Goal: Task Accomplishment & Management: Manage account settings

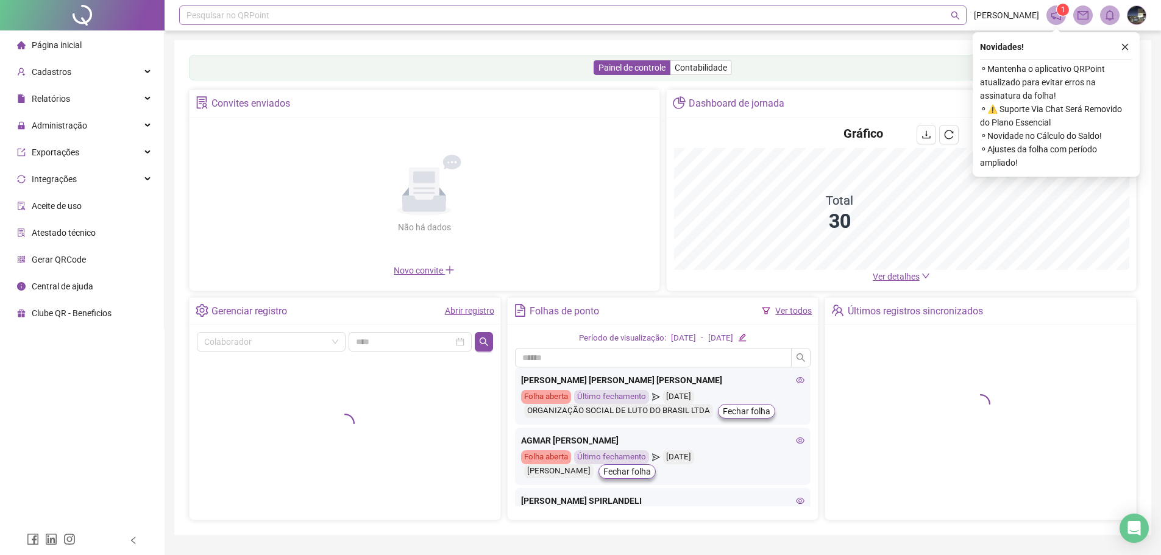
click at [365, 23] on div "Pesquisar no QRPoint" at bounding box center [573, 15] width 788 height 20
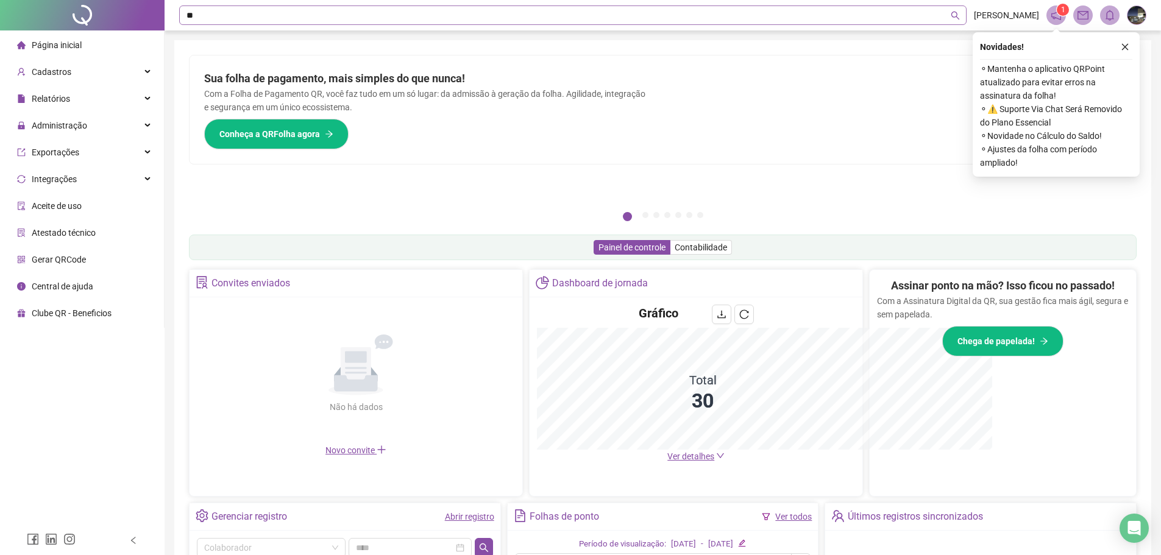
type input "***"
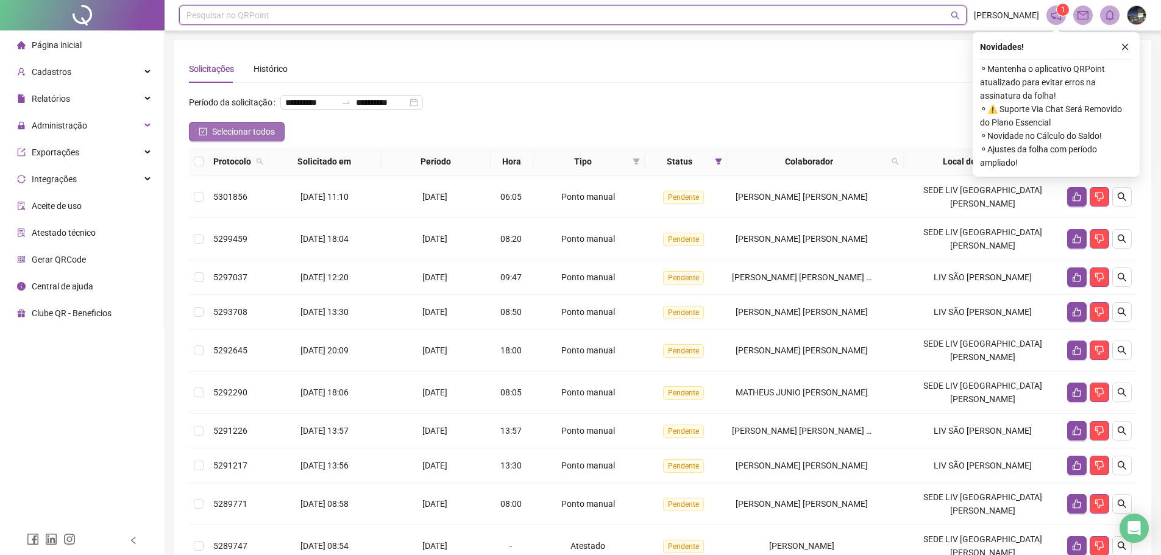
click at [209, 141] on button "Selecionar todos" at bounding box center [237, 132] width 96 height 20
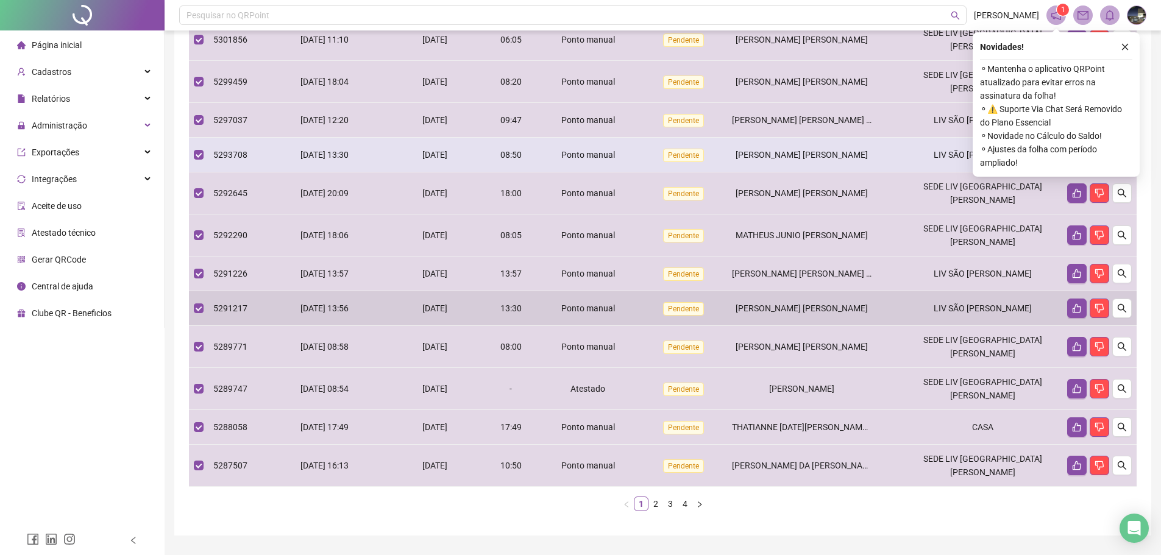
scroll to position [160, 0]
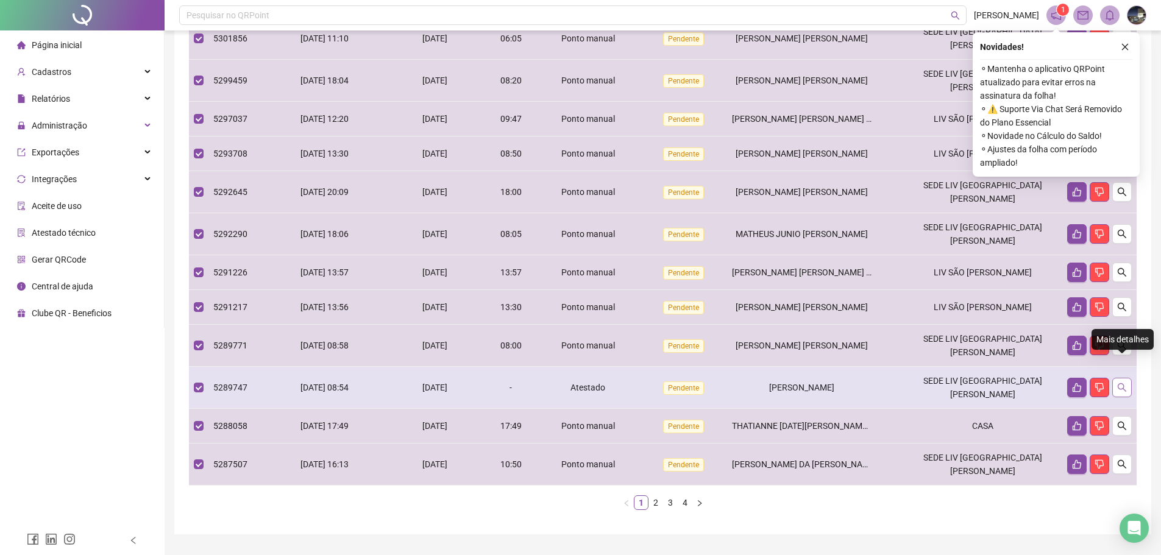
click at [1125, 383] on icon "search" at bounding box center [1122, 388] width 10 height 10
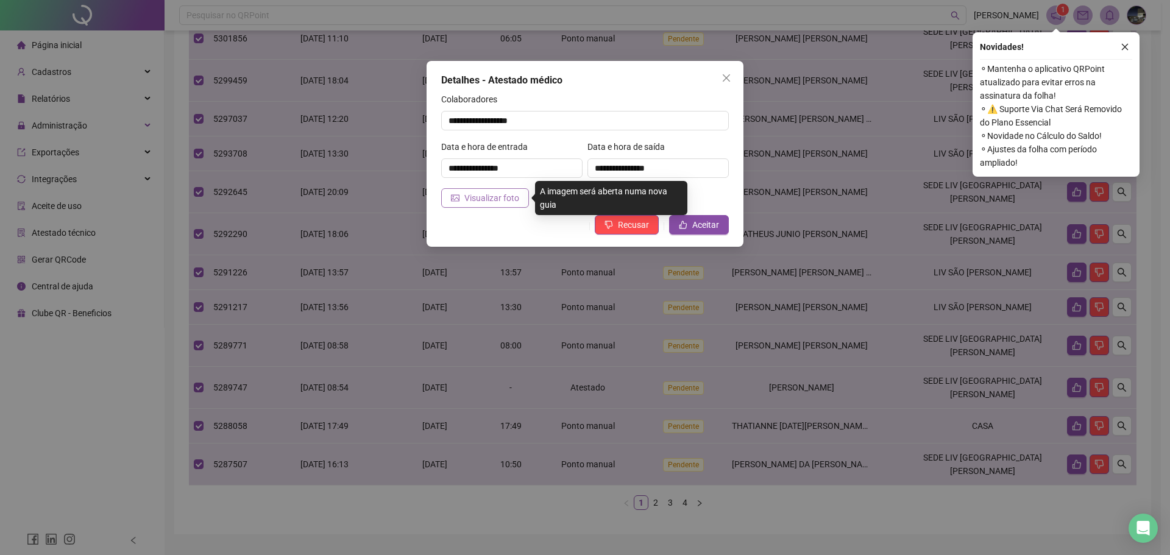
click at [483, 198] on span "Visualizar foto" at bounding box center [491, 197] width 55 height 13
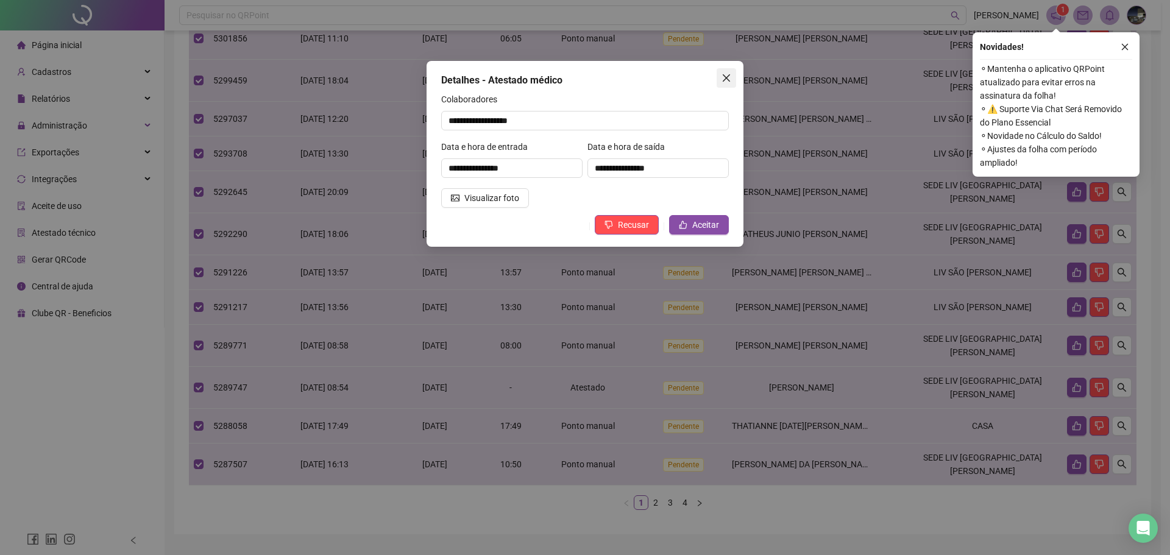
click at [724, 77] on icon "close" at bounding box center [727, 78] width 10 height 10
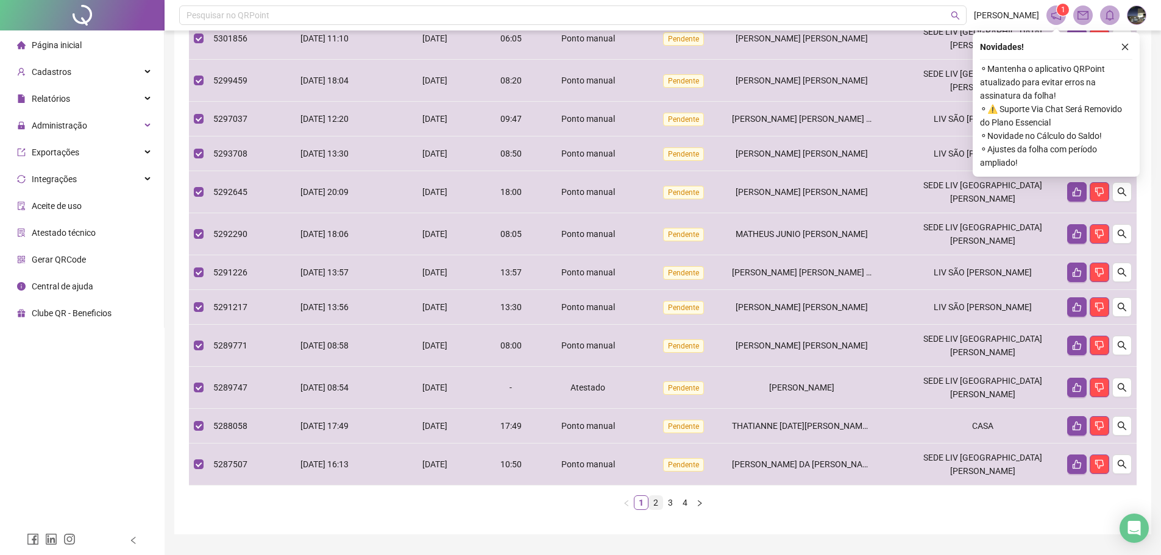
click at [651, 496] on link "2" at bounding box center [655, 502] width 13 height 13
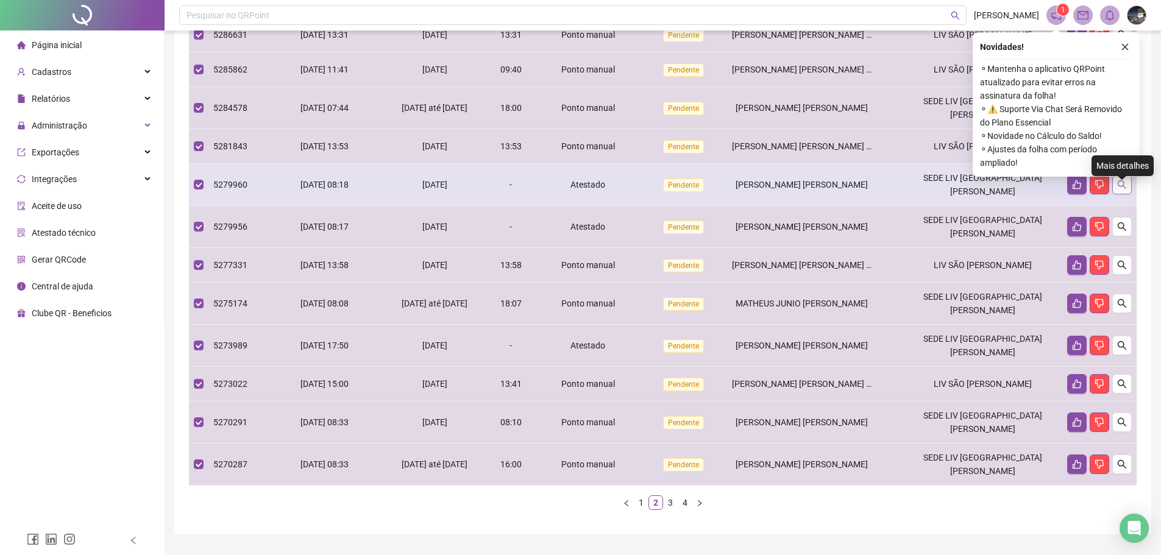
click at [1120, 187] on button "button" at bounding box center [1122, 185] width 20 height 20
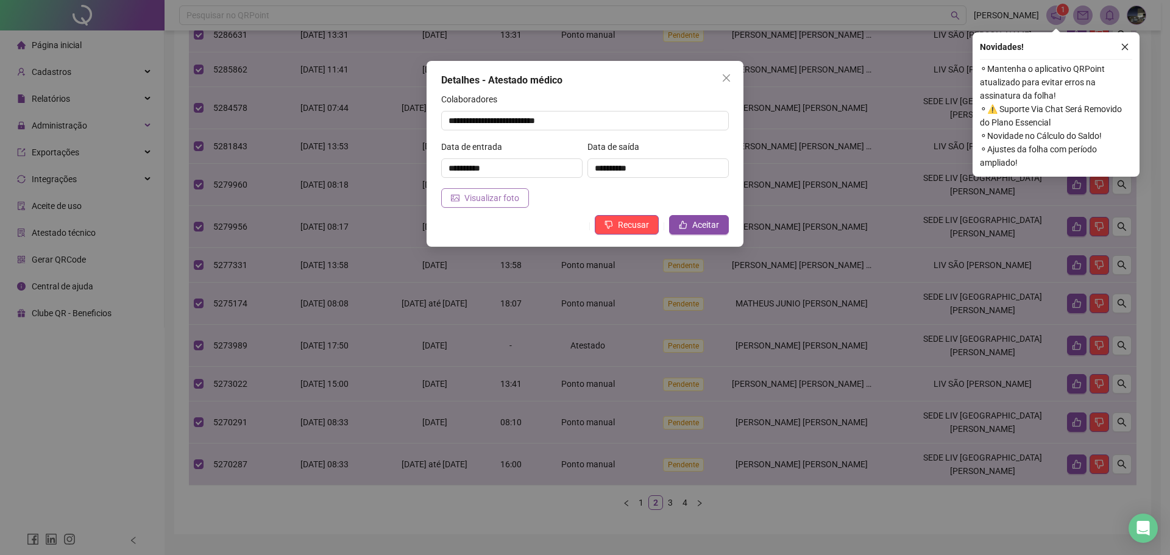
click at [500, 196] on span "Visualizar foto" at bounding box center [491, 197] width 55 height 13
click at [730, 82] on icon "close" at bounding box center [727, 78] width 10 height 10
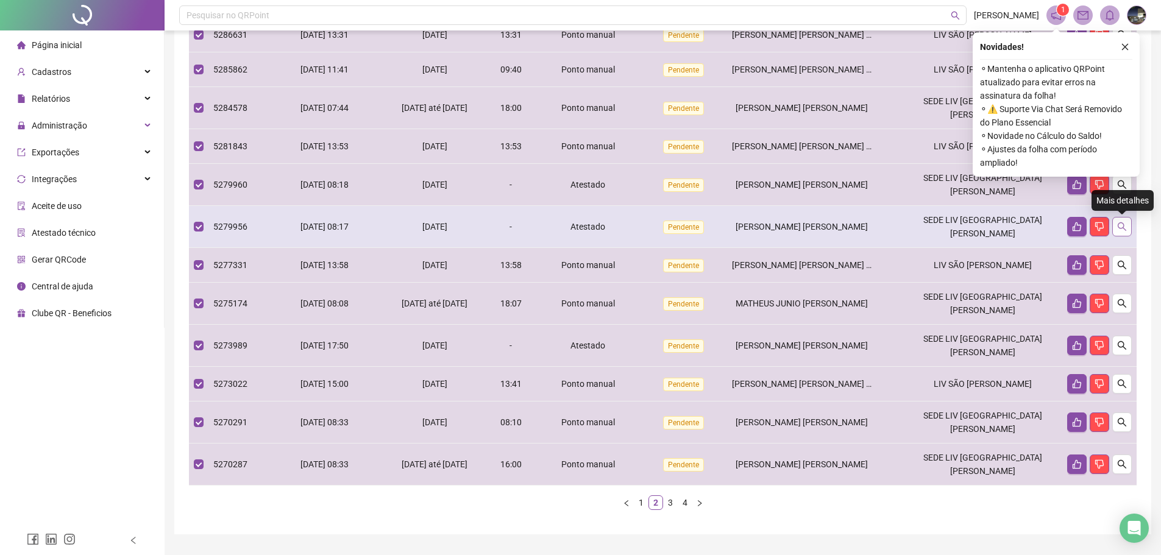
click at [1119, 224] on icon "search" at bounding box center [1122, 227] width 10 height 10
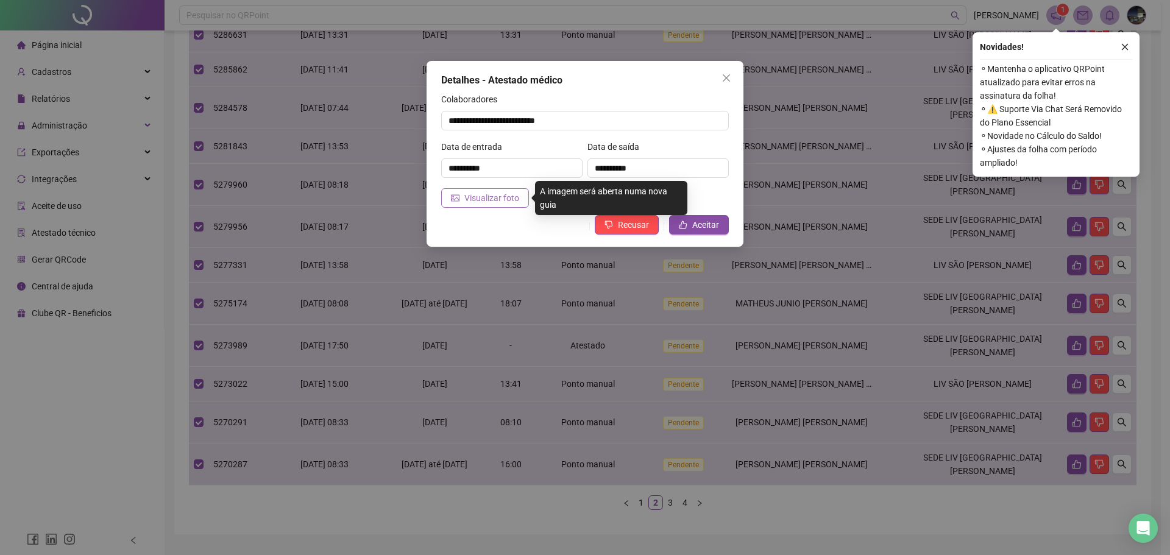
click at [470, 195] on span "Visualizar foto" at bounding box center [491, 197] width 55 height 13
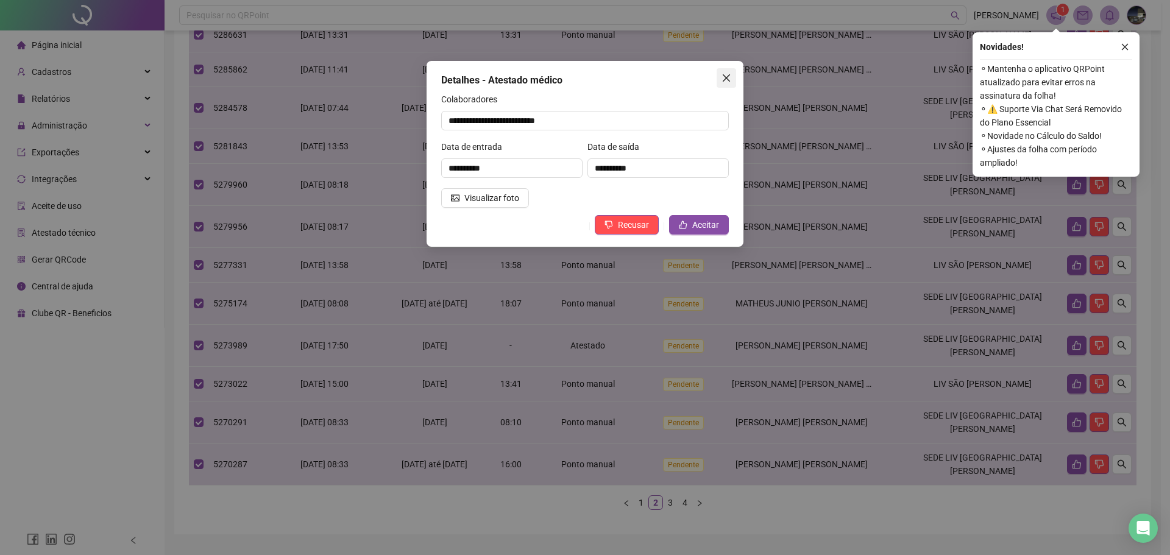
click at [730, 74] on icon "close" at bounding box center [726, 77] width 7 height 7
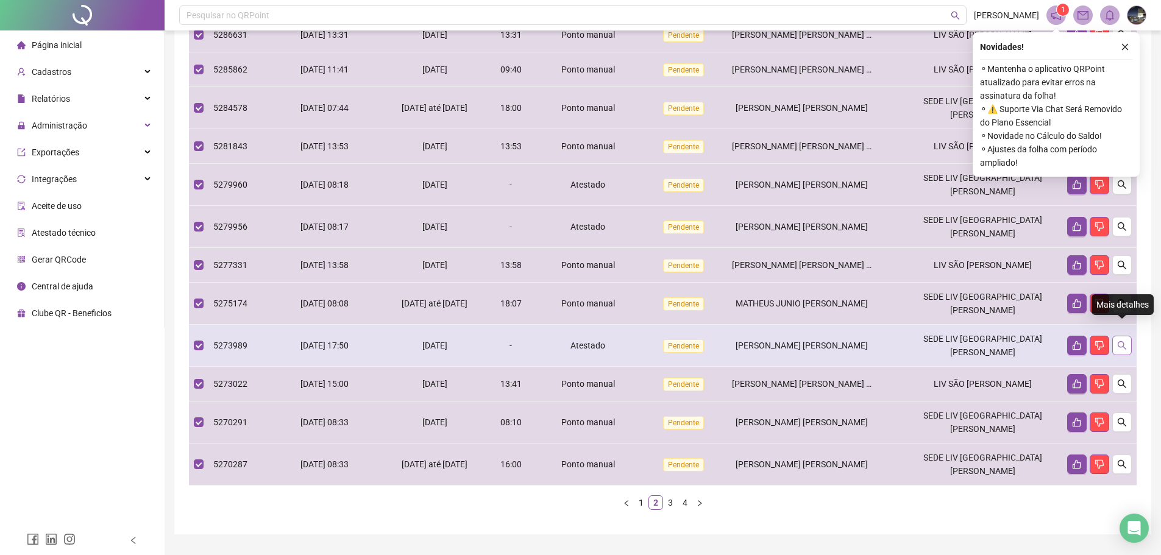
click at [1122, 341] on icon "search" at bounding box center [1122, 346] width 10 height 10
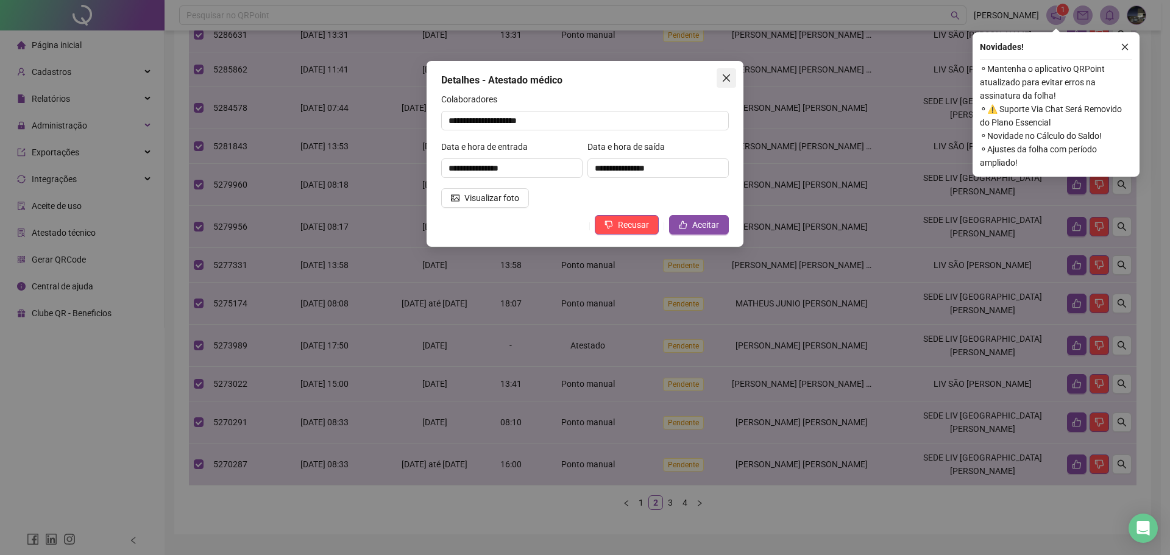
click at [721, 75] on span "Close" at bounding box center [727, 78] width 20 height 10
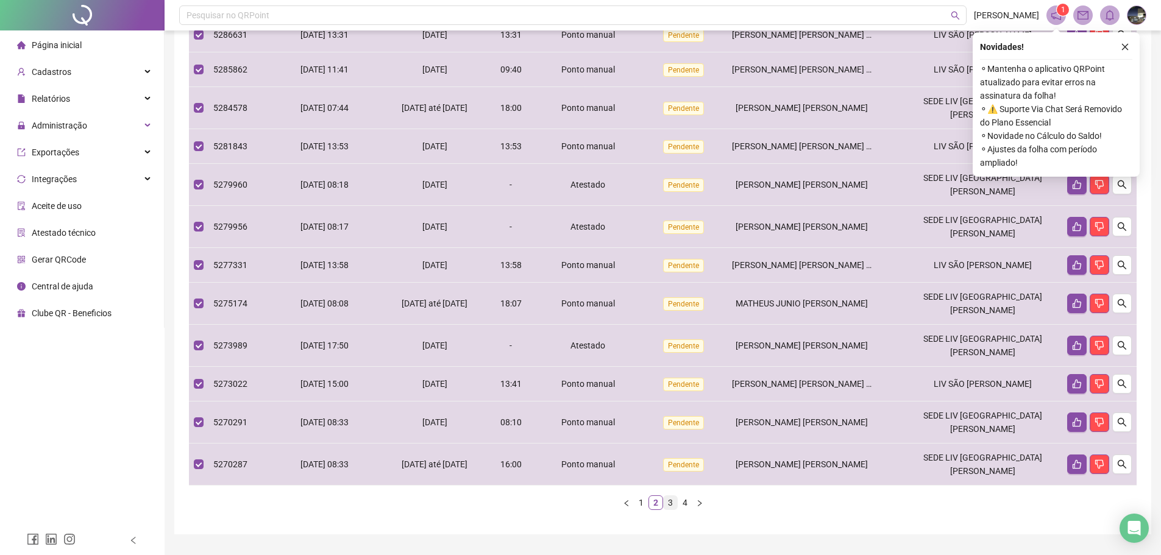
click at [674, 496] on link "3" at bounding box center [670, 502] width 13 height 13
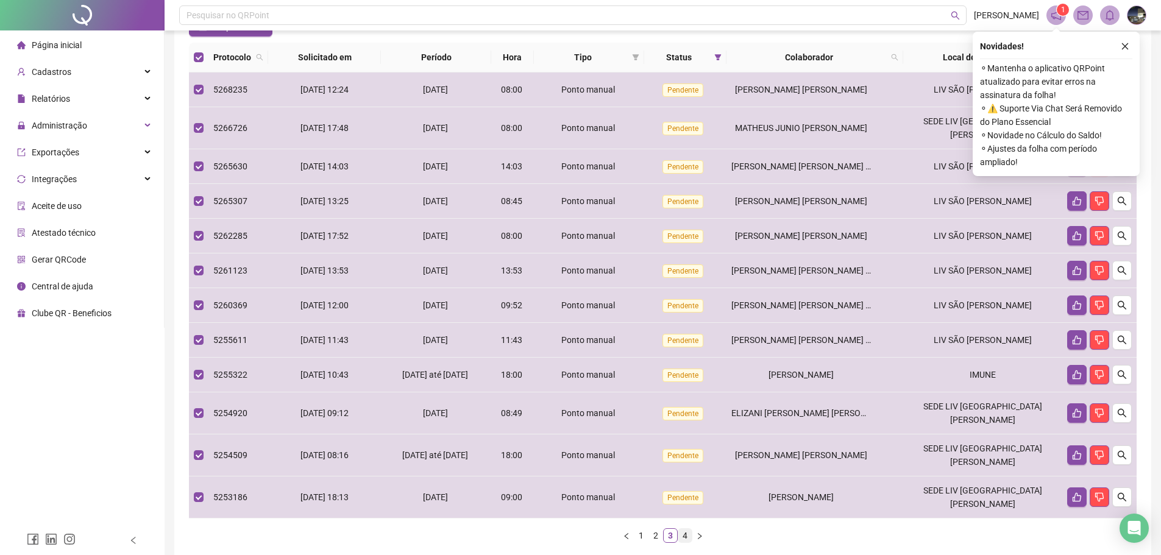
scroll to position [104, 0]
click at [684, 530] on link "4" at bounding box center [684, 536] width 13 height 13
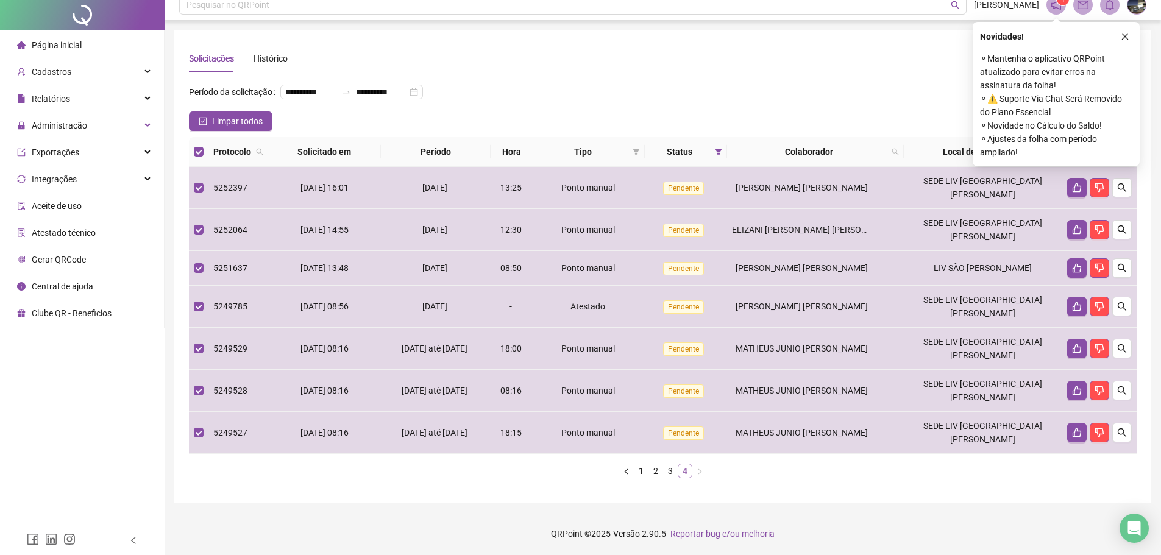
scroll to position [0, 0]
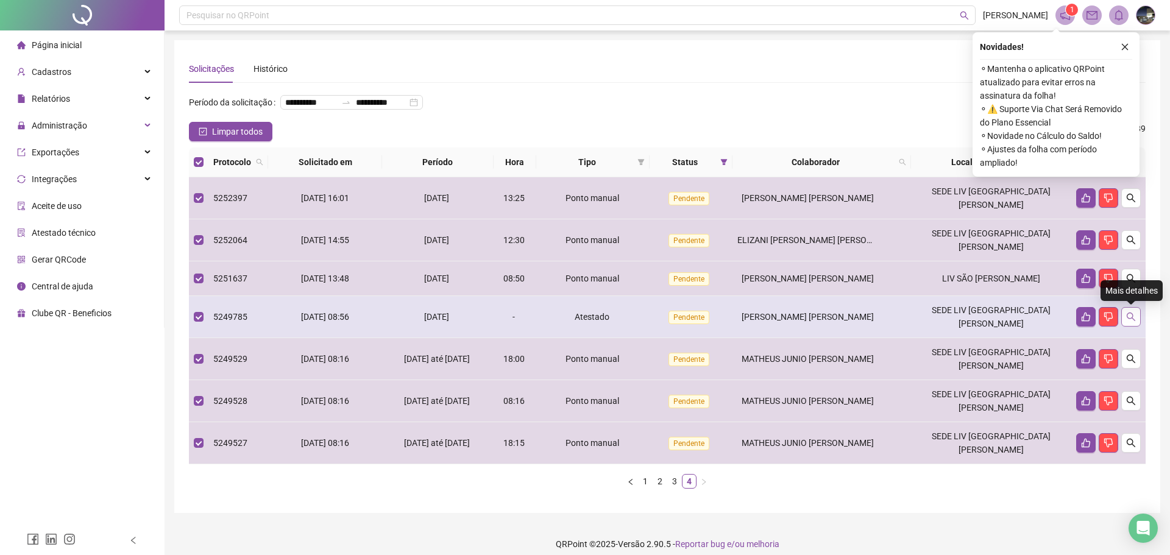
click at [1132, 315] on icon "search" at bounding box center [1131, 317] width 9 height 9
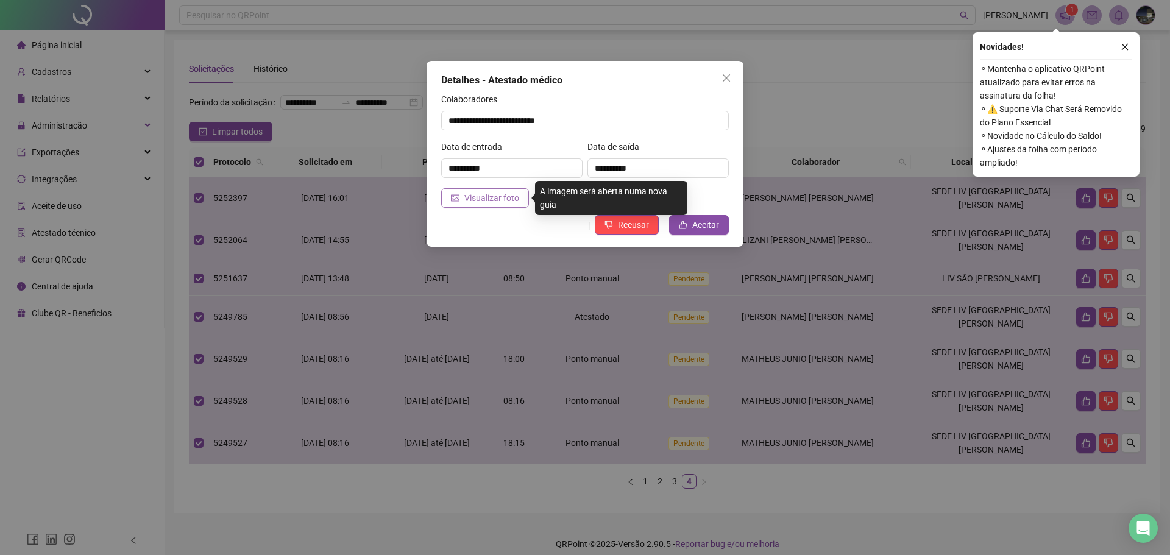
click at [488, 194] on span "Visualizar foto" at bounding box center [491, 197] width 55 height 13
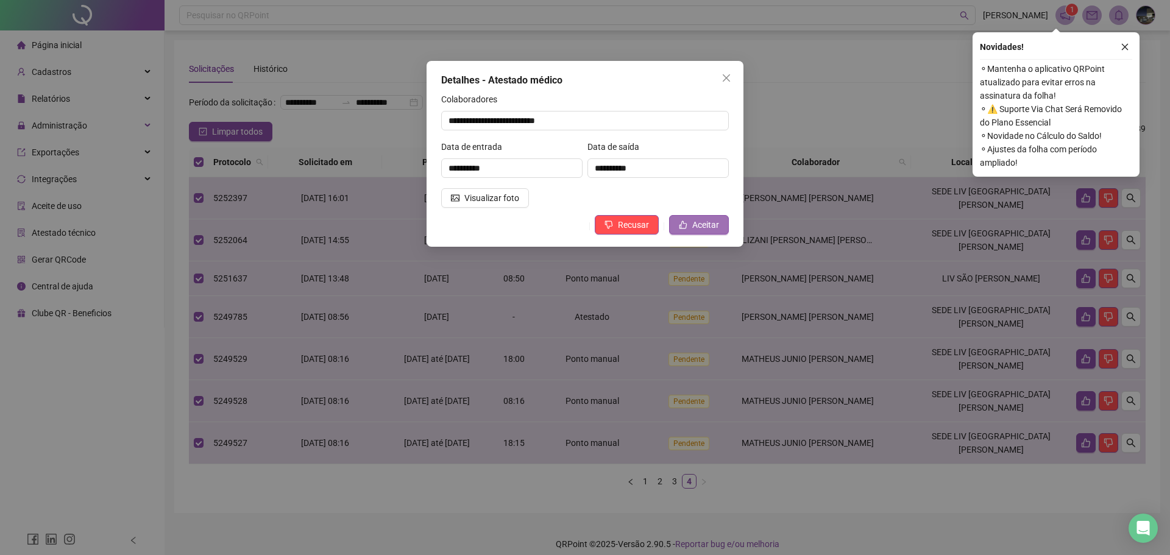
click at [706, 222] on span "Aceitar" at bounding box center [705, 224] width 27 height 13
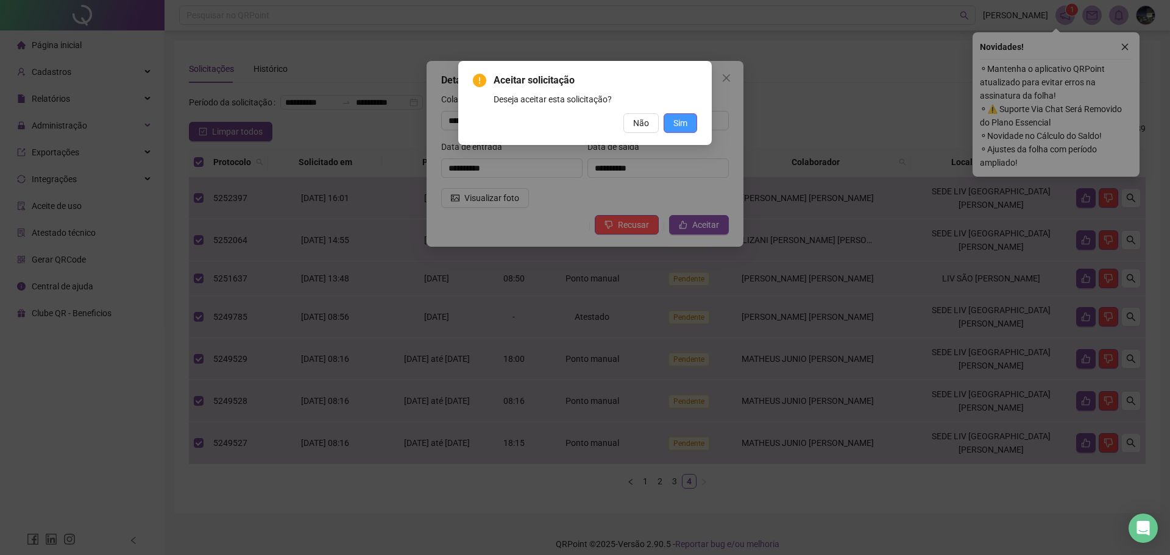
drag, startPoint x: 678, startPoint y: 122, endPoint x: 671, endPoint y: 124, distance: 7.0
click at [678, 121] on span "Sim" at bounding box center [681, 122] width 14 height 13
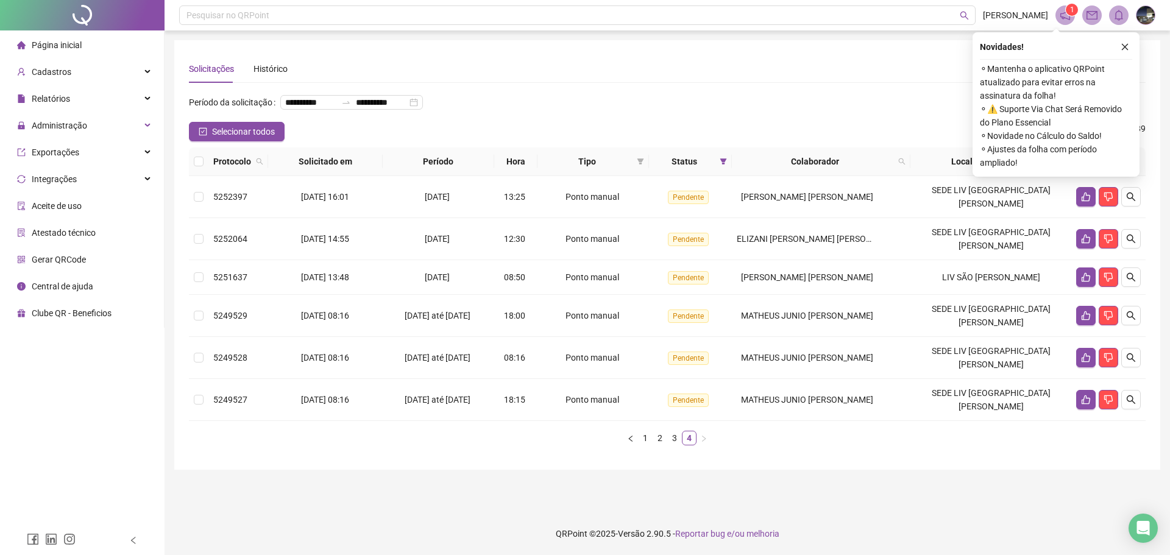
click at [277, 141] on button "Selecionar todos" at bounding box center [237, 132] width 96 height 20
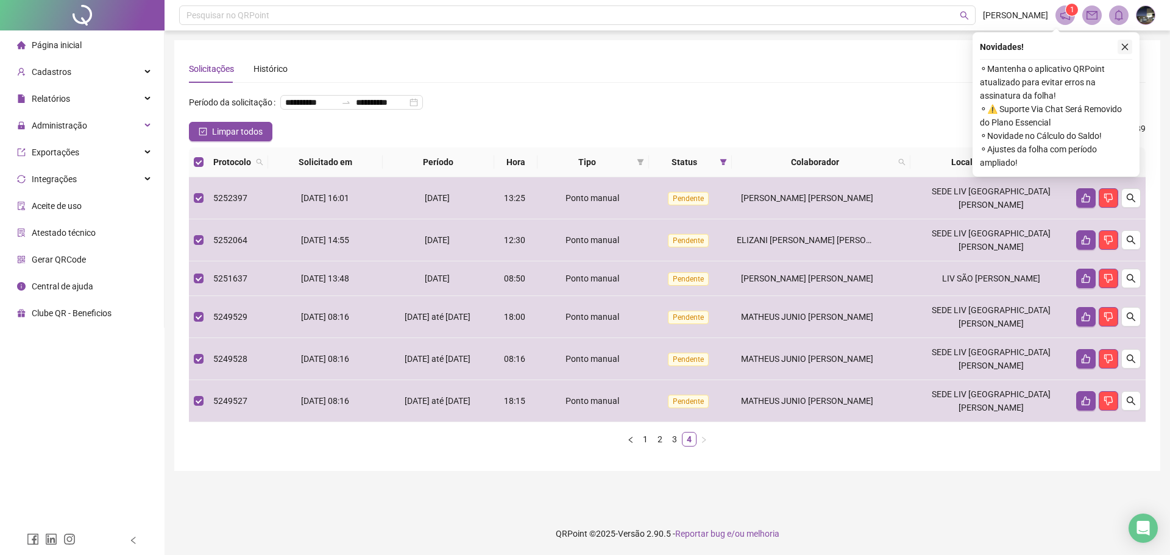
click at [1123, 48] on icon "close" at bounding box center [1125, 47] width 9 height 9
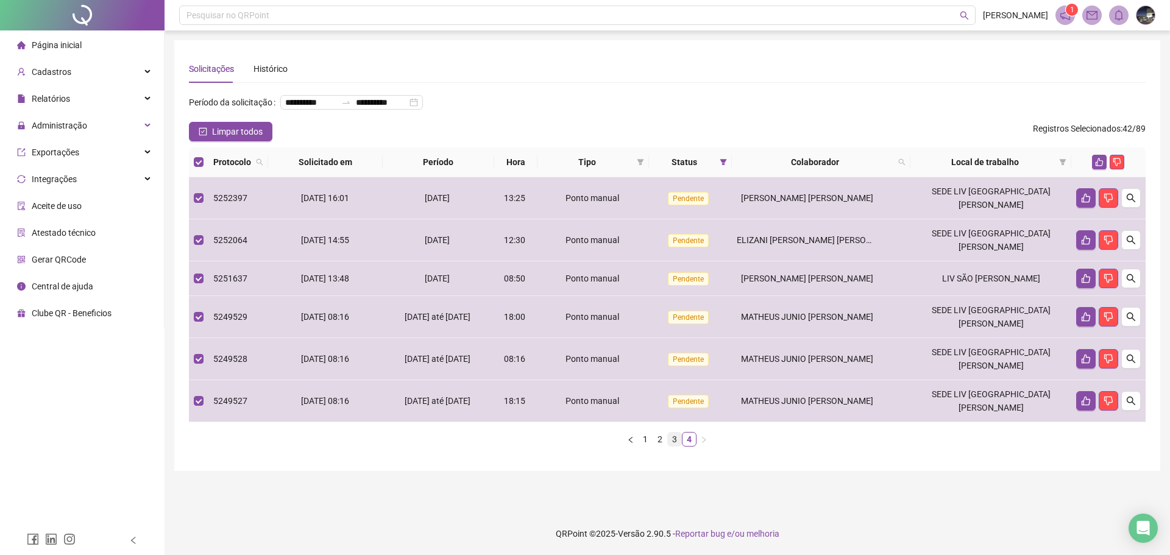
click at [675, 433] on link "3" at bounding box center [674, 439] width 13 height 13
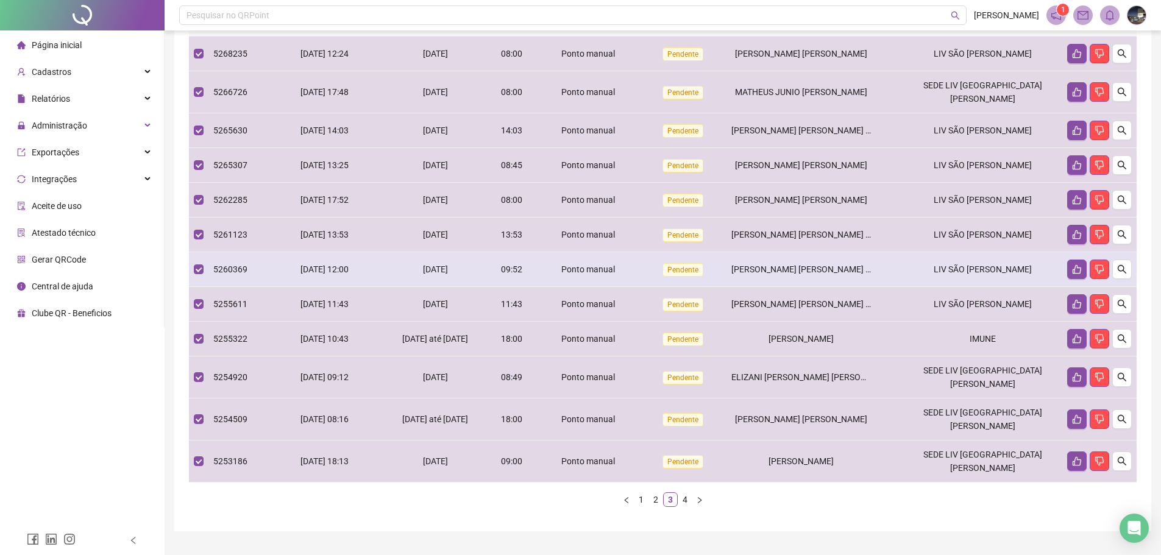
scroll to position [160, 0]
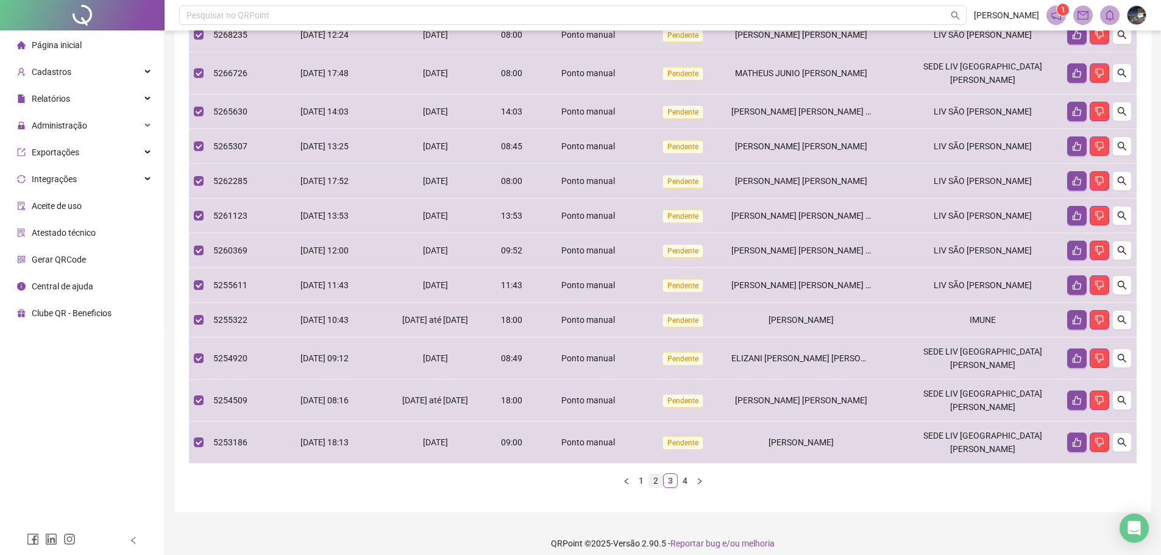
click at [657, 474] on link "2" at bounding box center [655, 480] width 13 height 13
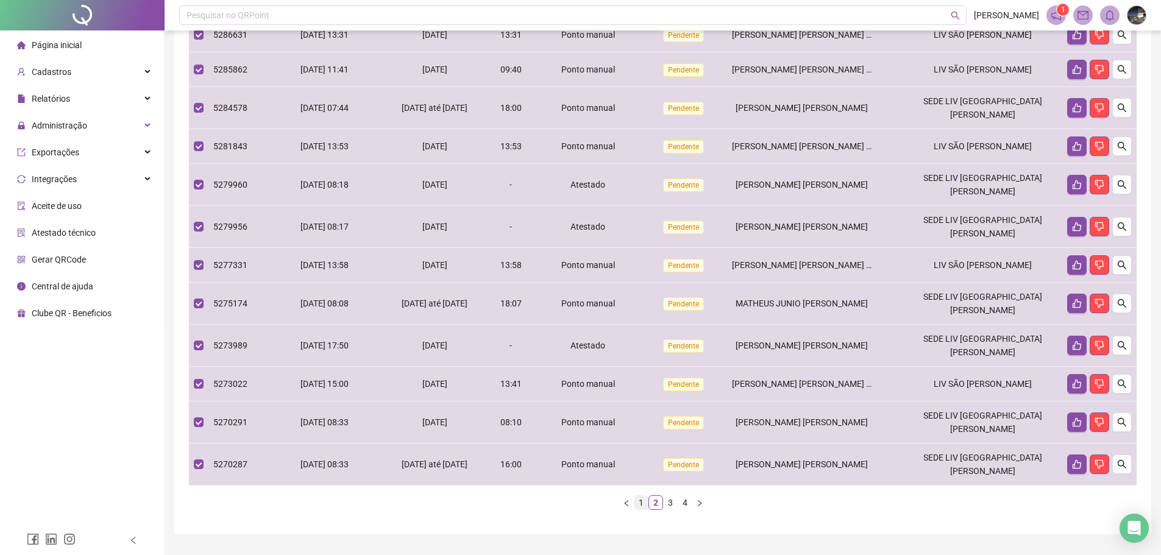
click at [635, 496] on link "1" at bounding box center [641, 502] width 13 height 13
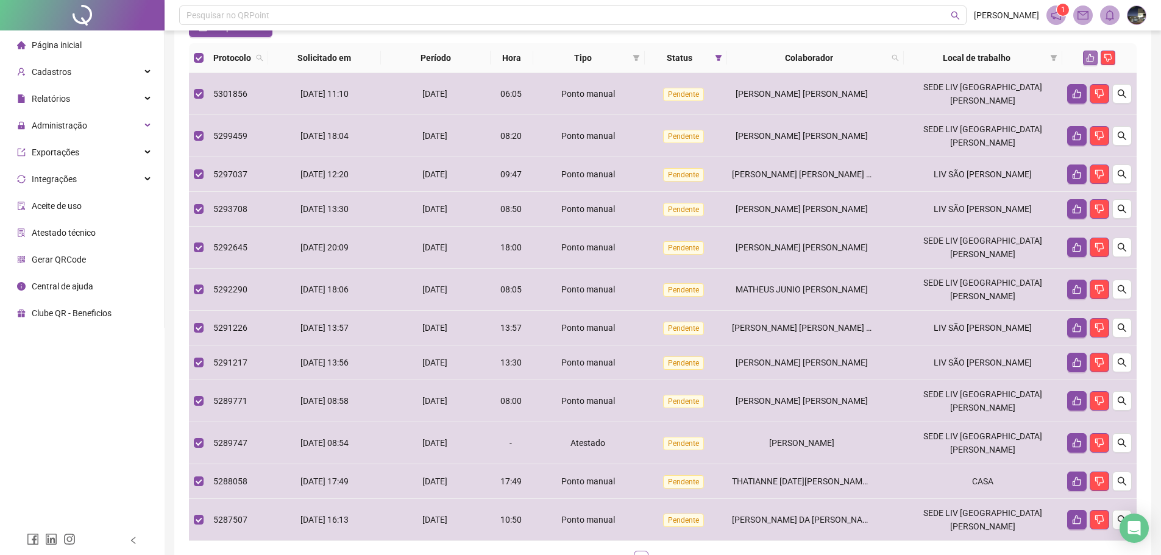
click at [1089, 62] on icon "like" at bounding box center [1090, 58] width 9 height 9
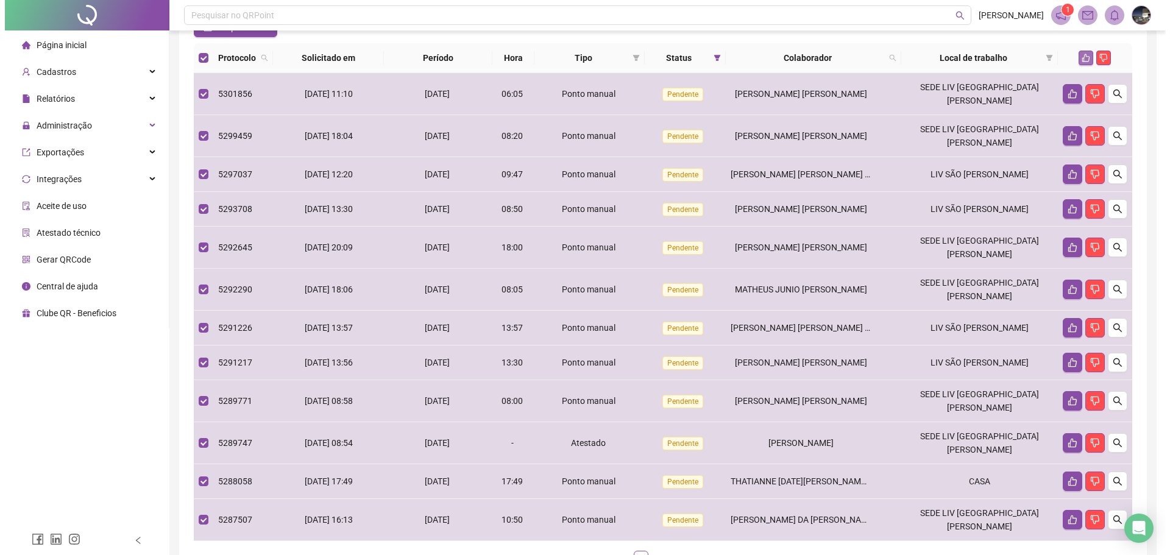
scroll to position [101, 0]
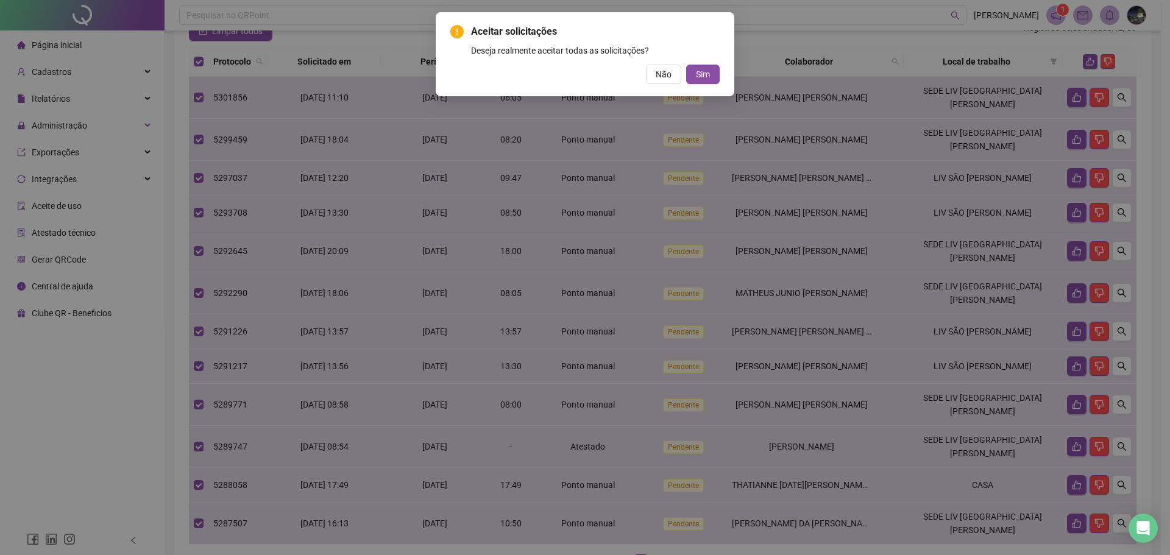
click at [702, 77] on span "Sim" at bounding box center [703, 74] width 14 height 13
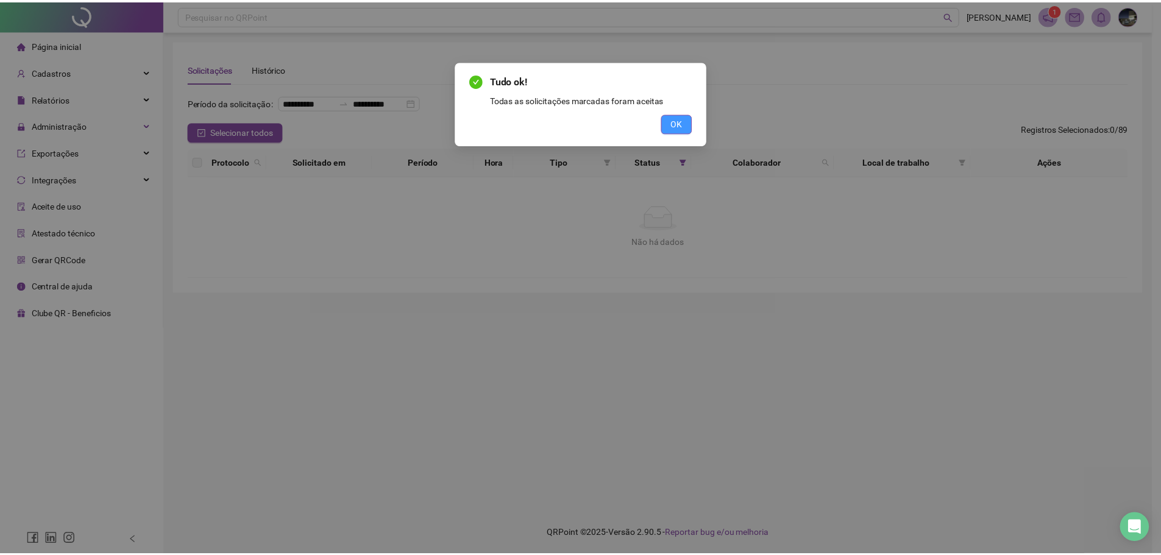
scroll to position [0, 0]
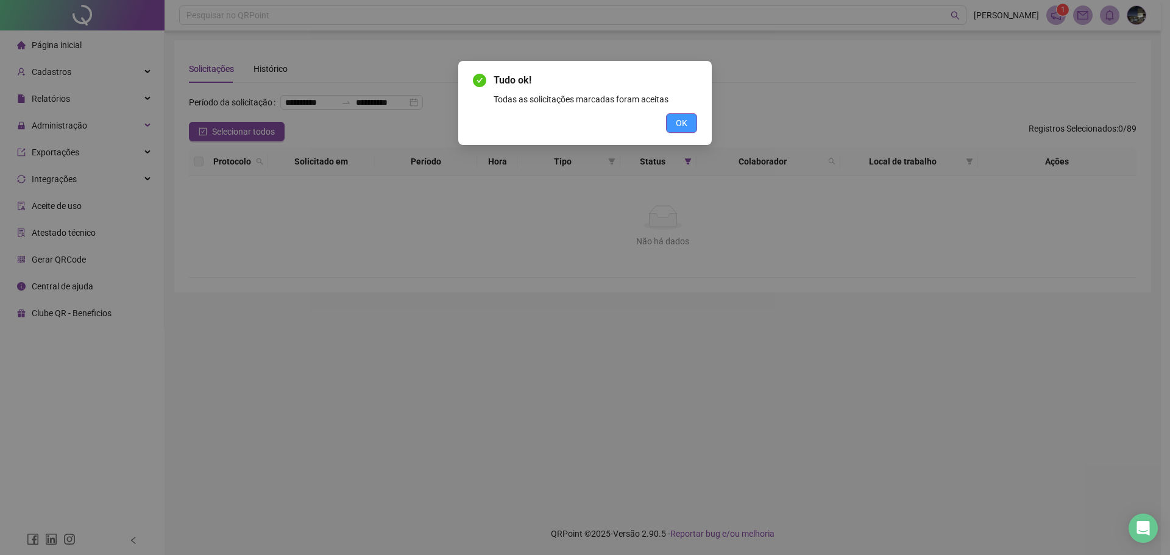
click at [690, 122] on button "OK" at bounding box center [681, 123] width 31 height 20
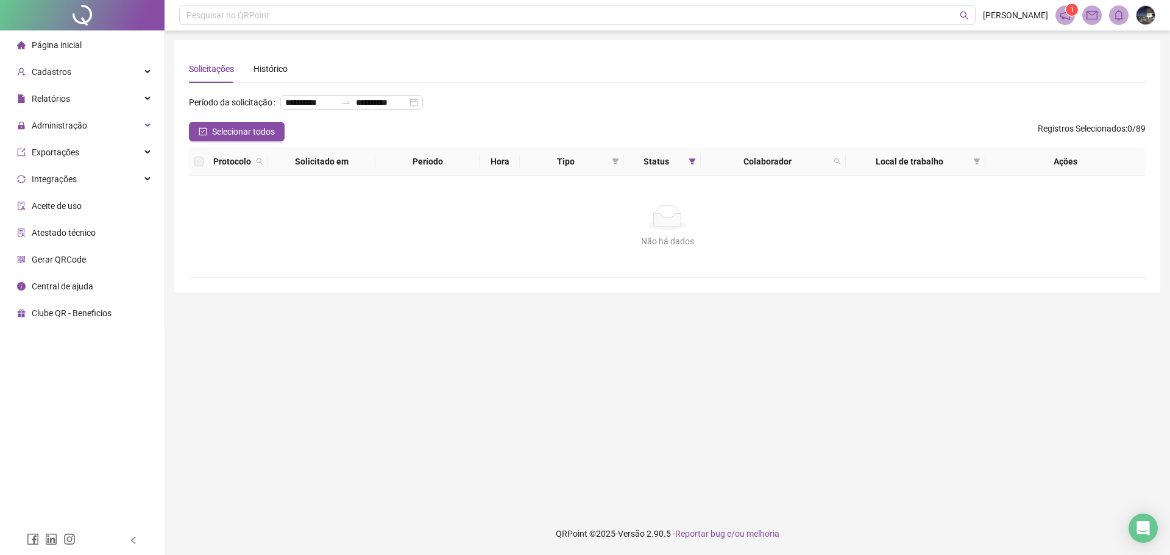
click at [80, 46] on span "Página inicial" at bounding box center [57, 45] width 50 height 10
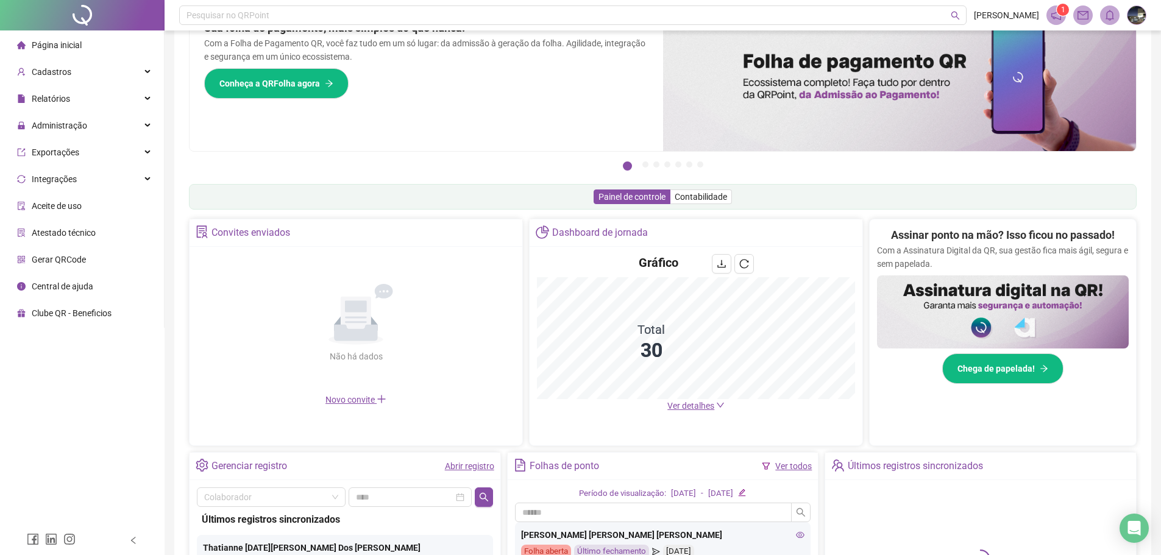
click at [702, 422] on div "Dashboard de jornada Gráfico Total 30 Ver detalhes" at bounding box center [696, 332] width 334 height 227
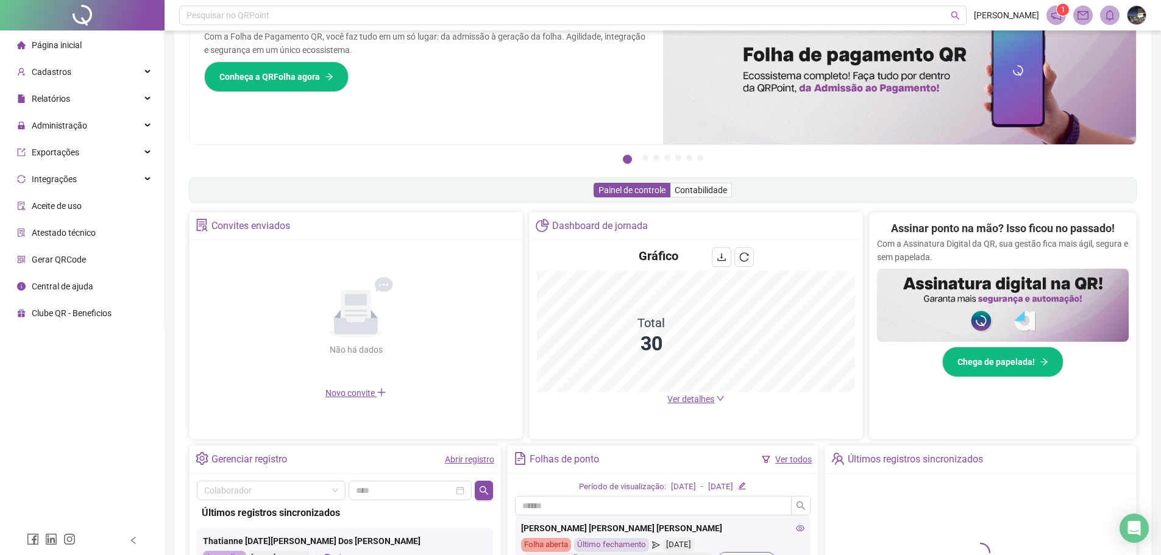
scroll to position [59, 0]
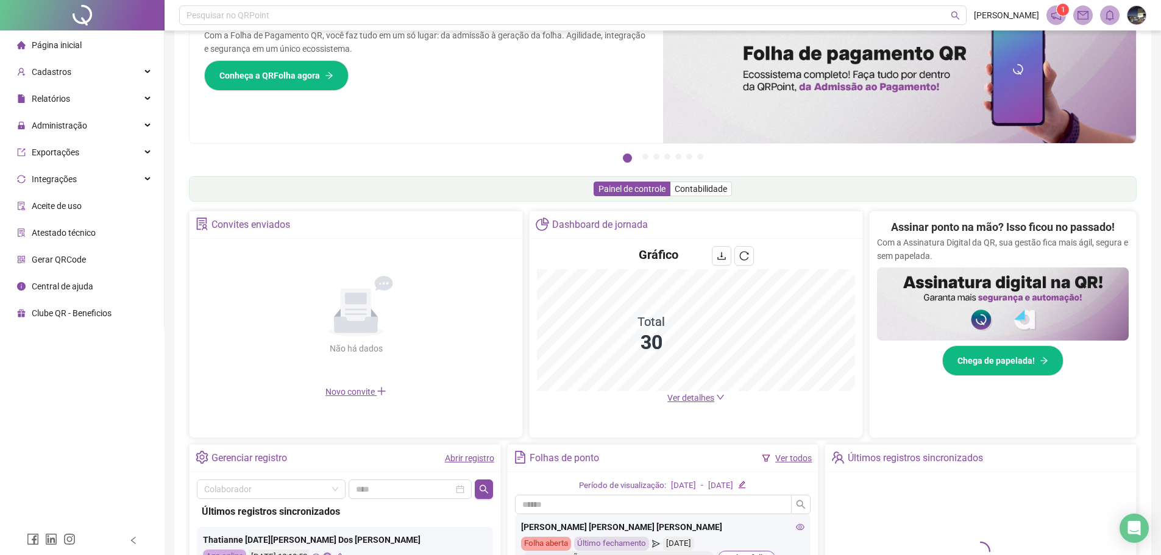
click at [705, 393] on span "Ver detalhes" at bounding box center [690, 398] width 47 height 10
